Goal: Information Seeking & Learning: Check status

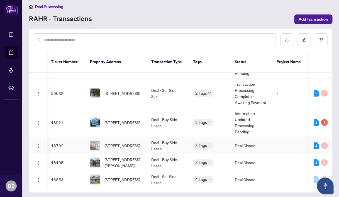
scroll to position [14, 1]
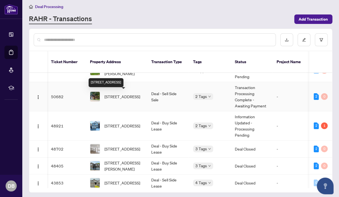
click at [109, 94] on span "[STREET_ADDRESS]" at bounding box center [123, 97] width 36 height 6
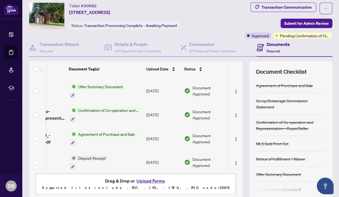
scroll to position [18, 0]
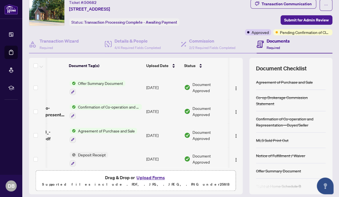
click at [93, 128] on span "Agreement of Purchase and Sale" at bounding box center [106, 131] width 61 height 6
click at [161, 137] on td "[DATE]" at bounding box center [163, 136] width 38 height 24
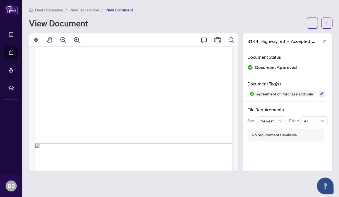
scroll to position [1453, 0]
click at [327, 22] on icon "arrow-left" at bounding box center [327, 23] width 4 height 4
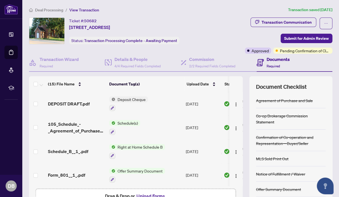
scroll to position [182, 0]
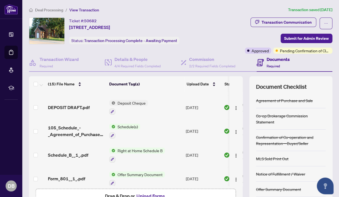
click at [153, 128] on td "Schedule(s)" at bounding box center [145, 131] width 77 height 24
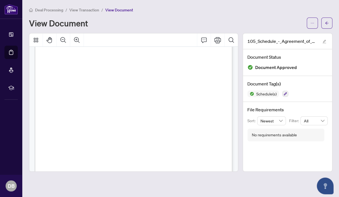
scroll to position [66, 0]
click at [77, 39] on icon "Zoom In" at bounding box center [77, 40] width 6 height 6
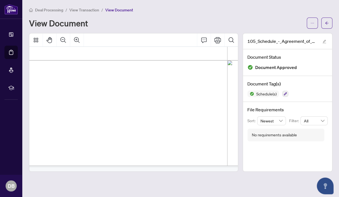
scroll to position [0, 21]
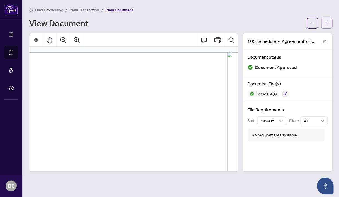
click at [327, 24] on icon "arrow-left" at bounding box center [326, 22] width 3 height 3
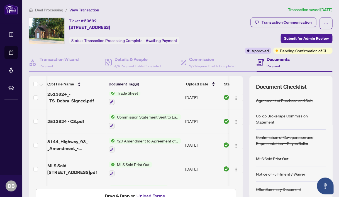
scroll to position [22, 1]
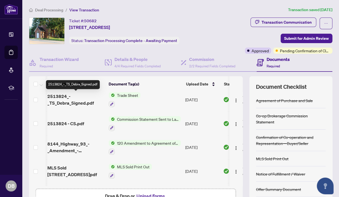
click at [82, 100] on span "2513824_-_TS_Debra_Signed.pdf" at bounding box center [75, 99] width 57 height 13
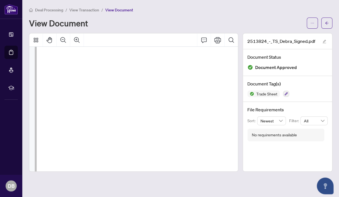
scroll to position [773, 215]
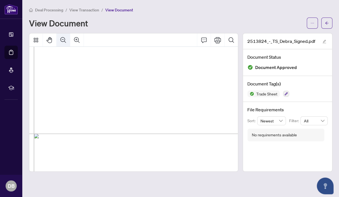
click at [63, 40] on icon "Zoom Out" at bounding box center [63, 40] width 7 height 7
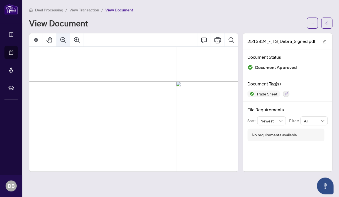
scroll to position [249, 4]
click at [63, 40] on icon "Zoom Out" at bounding box center [63, 40] width 7 height 7
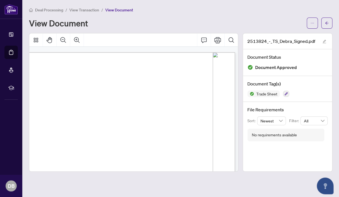
scroll to position [0, 38]
click at [326, 24] on icon "arrow-left" at bounding box center [327, 23] width 4 height 4
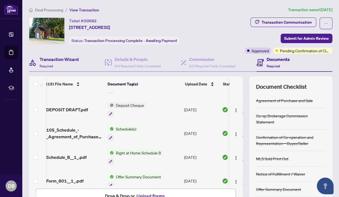
scroll to position [180, 2]
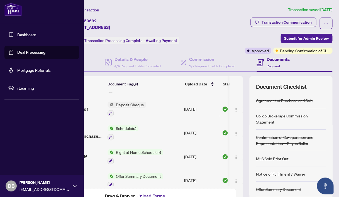
click at [25, 32] on link "Dashboard" at bounding box center [26, 34] width 19 height 5
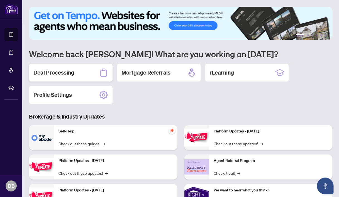
click at [49, 71] on h2 "Deal Processing" at bounding box center [53, 73] width 41 height 8
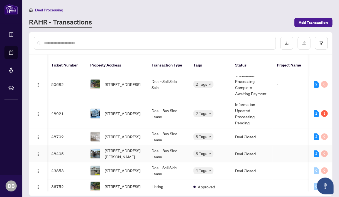
scroll to position [0, 1]
click at [118, 111] on span "[STREET_ADDRESS]" at bounding box center [123, 114] width 36 height 6
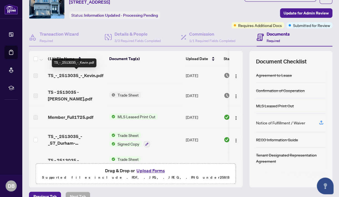
click at [84, 78] on span "TS_-_2513035_-_Kevin.pdf" at bounding box center [76, 75] width 56 height 7
click at [68, 77] on span "TS_-_2513035_-_Kevin.pdf" at bounding box center [76, 75] width 56 height 7
click at [65, 75] on span "TS_-_2513035_-_Kevin.pdf" at bounding box center [76, 75] width 56 height 7
click at [71, 73] on span "TS_-_2513035_-_Kevin.pdf" at bounding box center [76, 75] width 56 height 7
click at [127, 76] on td at bounding box center [145, 76] width 77 height 18
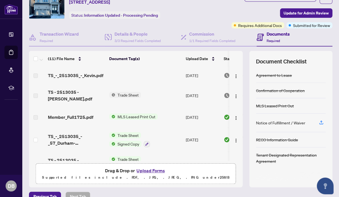
click at [127, 76] on td at bounding box center [145, 76] width 77 height 18
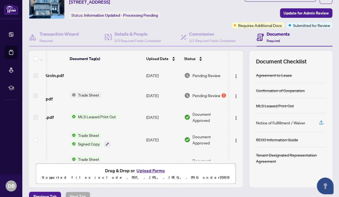
click at [136, 96] on td "Trade Sheet" at bounding box center [105, 96] width 77 height 22
click at [156, 97] on td "[DATE]" at bounding box center [163, 96] width 38 height 22
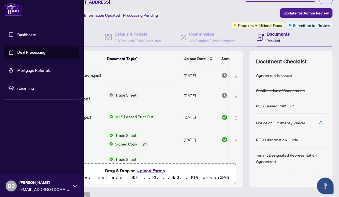
click at [26, 34] on link "Dashboard" at bounding box center [26, 34] width 19 height 5
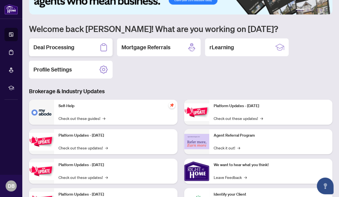
click at [50, 46] on h2 "Deal Processing" at bounding box center [53, 48] width 41 height 8
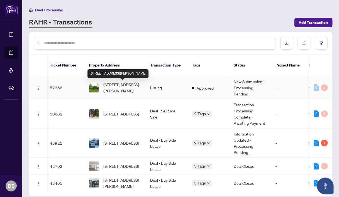
click at [114, 86] on span "[STREET_ADDRESS][PERSON_NAME]" at bounding box center [122, 88] width 38 height 12
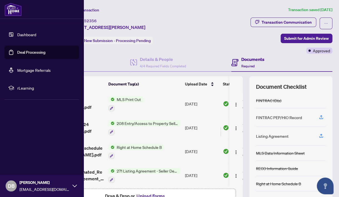
click at [24, 33] on link "Dashboard" at bounding box center [26, 34] width 19 height 5
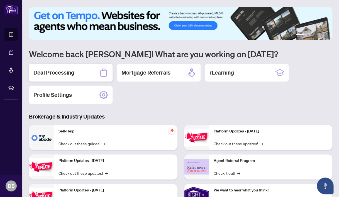
click at [70, 71] on h2 "Deal Processing" at bounding box center [53, 73] width 41 height 8
